Goal: Check status: Check status

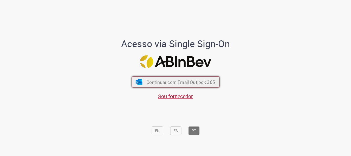
click at [185, 79] on span "Continuar com Email Outlook 365" at bounding box center [180, 82] width 69 height 6
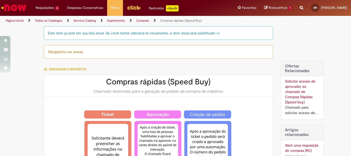
type input "********"
type input "**********"
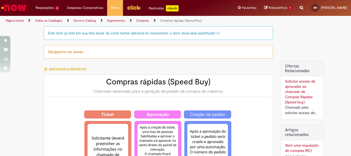
type input "****"
type input "**********"
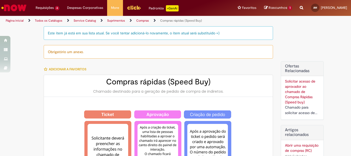
type input "**********"
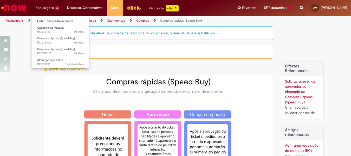
click at [44, 7] on li "Requisições 4 Exibir Todas as Solicitações Cadastro de Material 3d atrás 3 dias…" at bounding box center [47, 8] width 31 height 16
click at [48, 21] on link "Exibir Todas as Solicitações" at bounding box center [60, 21] width 57 height 6
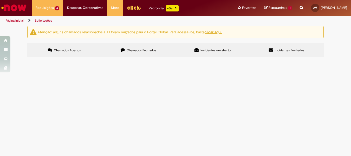
click at [151, 54] on label "Chamados Fechados" at bounding box center [138, 50] width 74 height 14
click at [0, 0] on span "R13528108" at bounding box center [0, 0] width 0 height 0
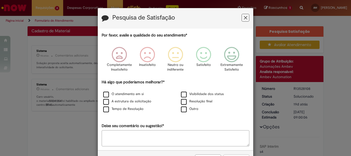
click at [244, 17] on icon "Feedback" at bounding box center [245, 17] width 3 height 5
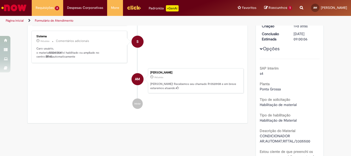
scroll to position [104, 0]
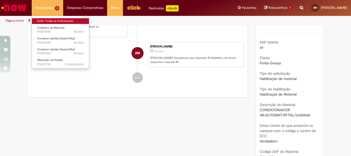
click at [48, 20] on link "Exibir Todas as Solicitações" at bounding box center [60, 21] width 57 height 6
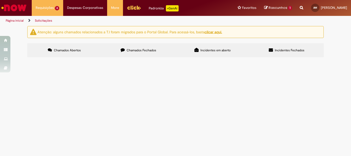
click at [133, 51] on span "Chamados Fechados" at bounding box center [142, 50] width 30 height 4
click at [0, 0] on span "R13478177" at bounding box center [0, 0] width 0 height 0
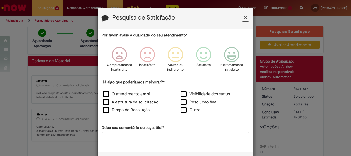
click at [245, 18] on button "Feedback" at bounding box center [246, 18] width 8 height 8
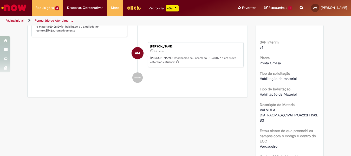
scroll to position [180, 0]
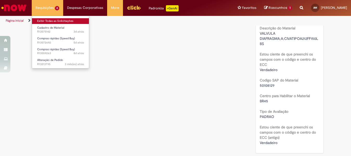
click at [51, 21] on link "Exibir Todas as Solicitações" at bounding box center [60, 21] width 57 height 6
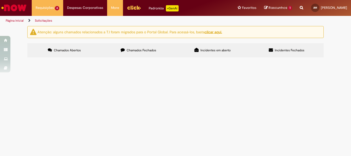
click at [139, 49] on span "Chamados Fechados" at bounding box center [142, 50] width 30 height 4
click at [0, 0] on span "R13499134" at bounding box center [0, 0] width 0 height 0
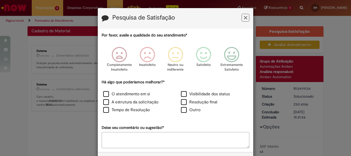
click at [246, 17] on button "Feedback" at bounding box center [246, 18] width 8 height 8
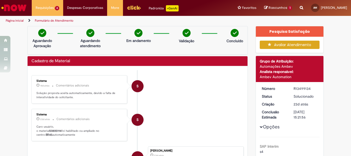
click at [48, 21] on link "Formulário de Atendimento" at bounding box center [54, 20] width 38 height 4
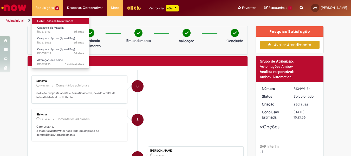
click at [51, 19] on link "Exibir Todas as Solicitações" at bounding box center [60, 21] width 57 height 6
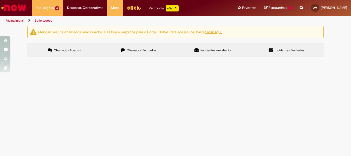
click at [139, 50] on span "Chamados Fechados" at bounding box center [142, 50] width 30 height 4
click at [0, 0] on span "R13528108" at bounding box center [0, 0] width 0 height 0
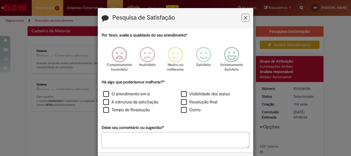
click at [246, 20] on button "Feedback" at bounding box center [246, 18] width 8 height 8
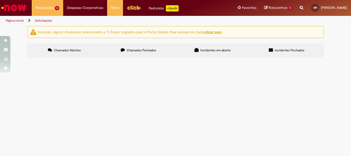
click at [153, 52] on span "Chamados Fechados" at bounding box center [142, 50] width 30 height 4
click at [0, 0] on span "R13499134" at bounding box center [0, 0] width 0 height 0
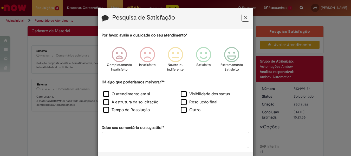
click at [244, 17] on icon "Feedback" at bounding box center [245, 17] width 3 height 5
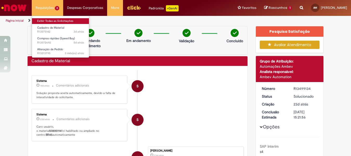
click at [51, 19] on link "Exibir Todas as Solicitações" at bounding box center [60, 21] width 57 height 6
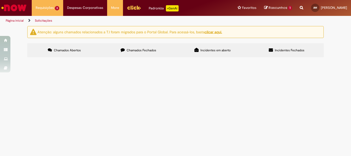
click at [133, 51] on span "Chamados Fechados" at bounding box center [142, 50] width 30 height 4
click at [0, 0] on td "R13555050" at bounding box center [0, 0] width 0 height 0
